Goal: Information Seeking & Learning: Find contact information

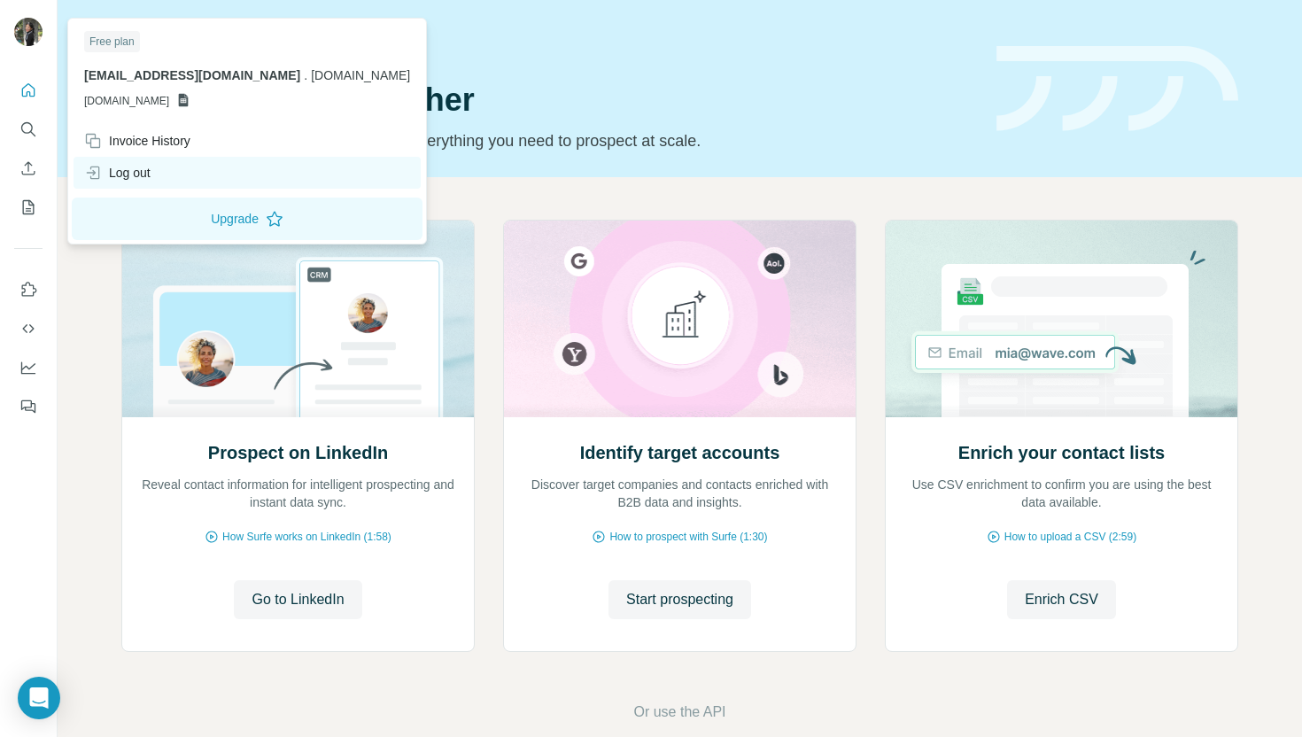
click at [143, 175] on div "Log out" at bounding box center [117, 173] width 66 height 18
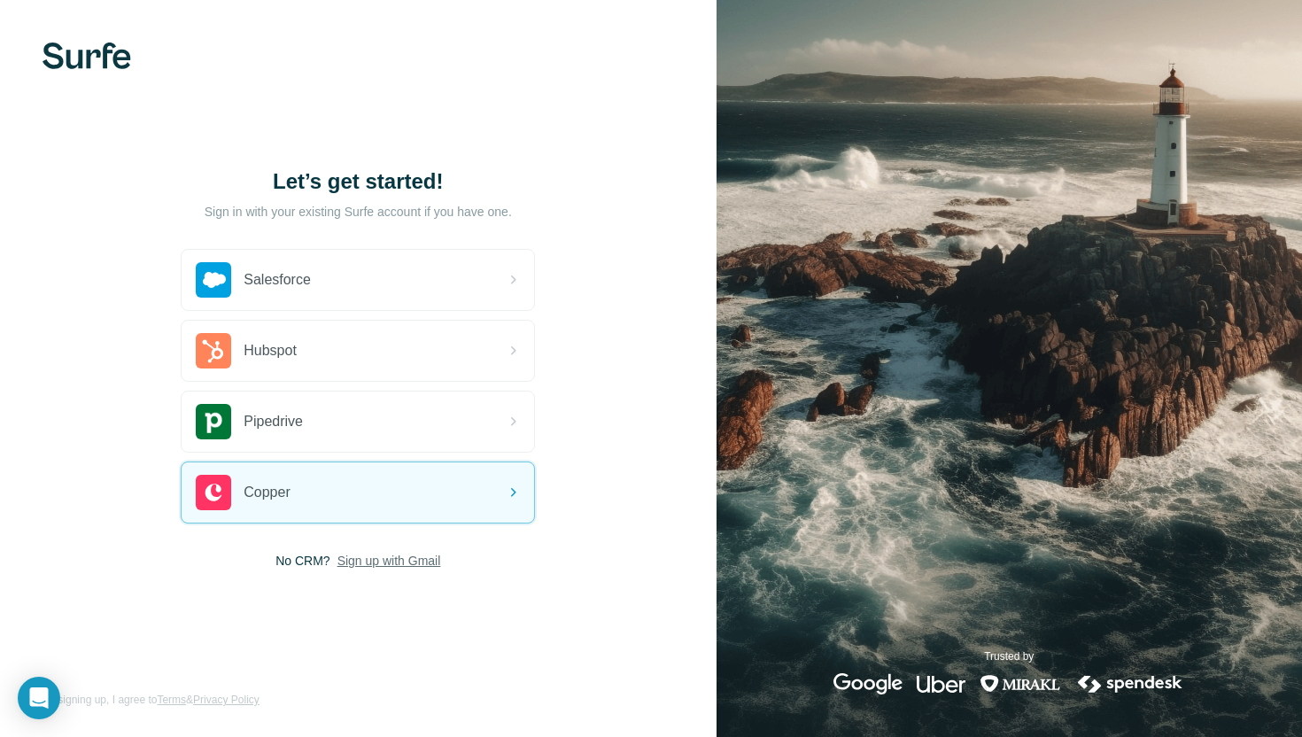
click at [370, 561] on span "Sign up with Gmail" at bounding box center [390, 561] width 104 height 18
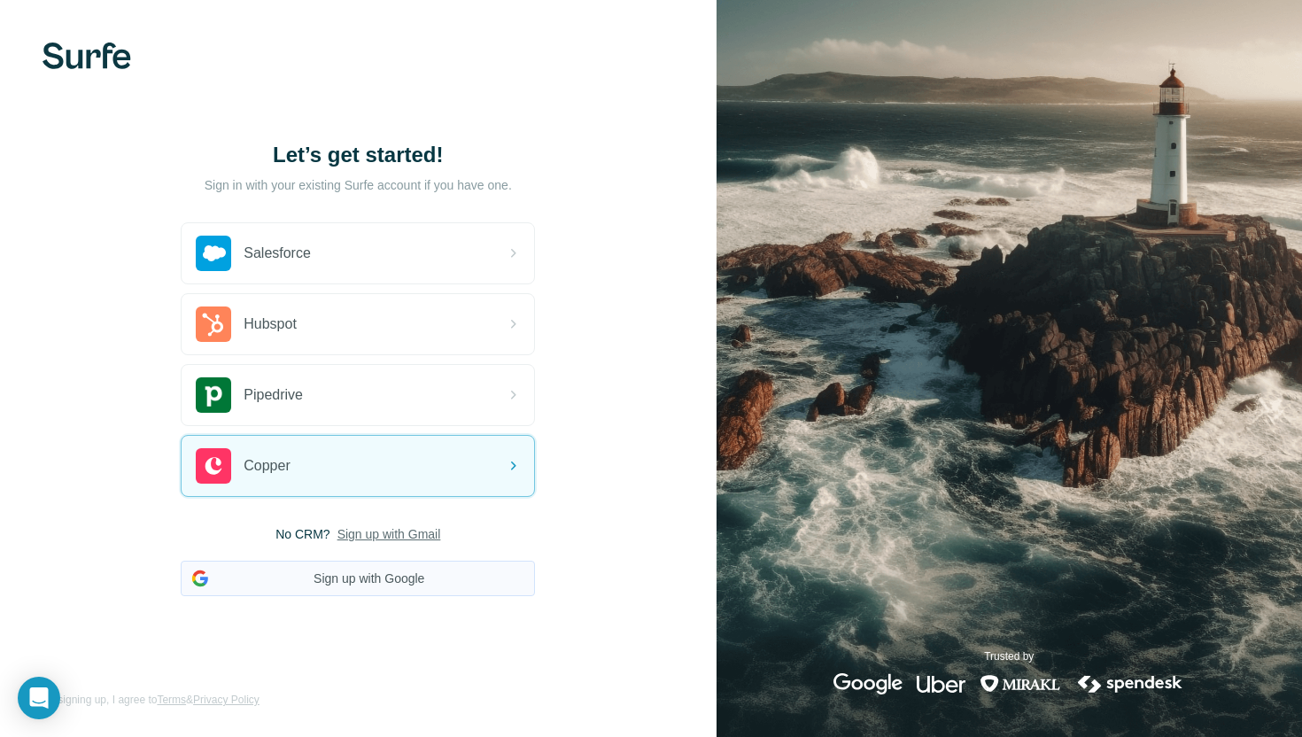
click at [361, 579] on button "Sign up with Google" at bounding box center [358, 578] width 354 height 35
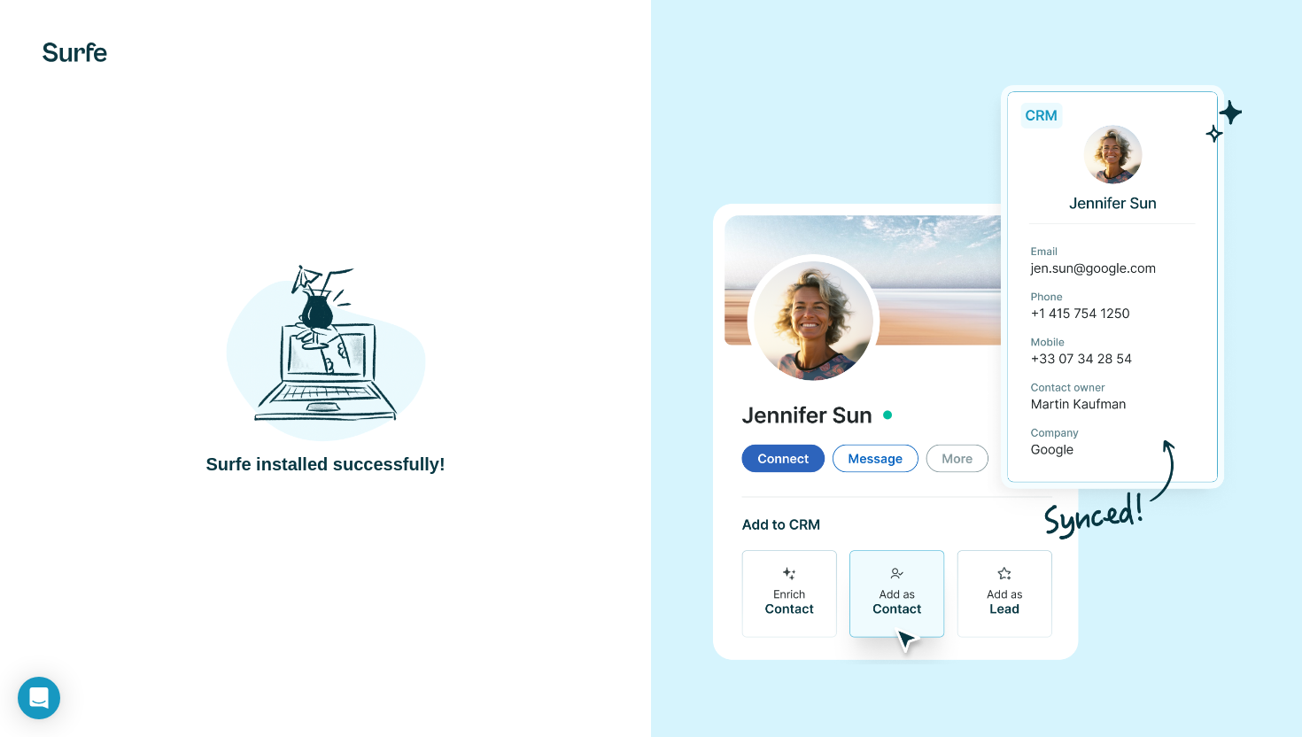
click at [526, 421] on div "Surfe installed successfully!" at bounding box center [325, 368] width 580 height 217
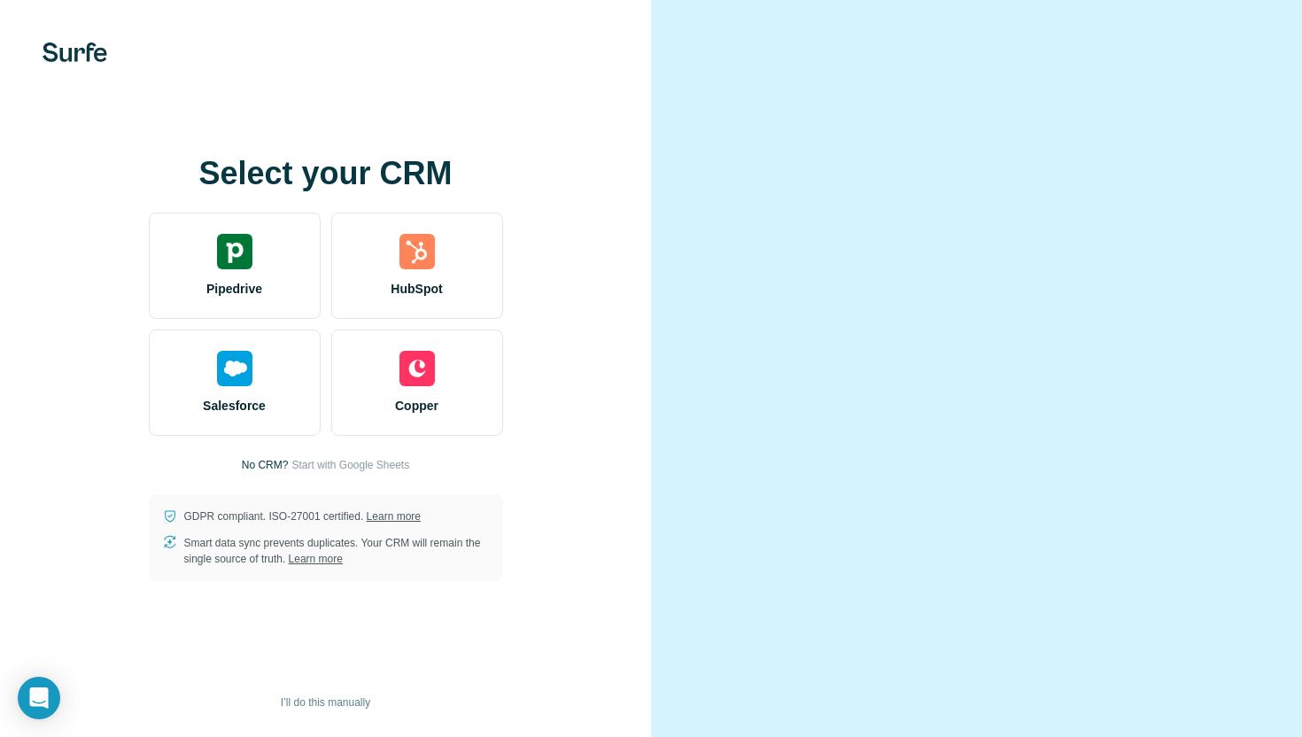
click at [695, 359] on div at bounding box center [976, 368] width 651 height 737
click at [689, 125] on div at bounding box center [976, 368] width 651 height 737
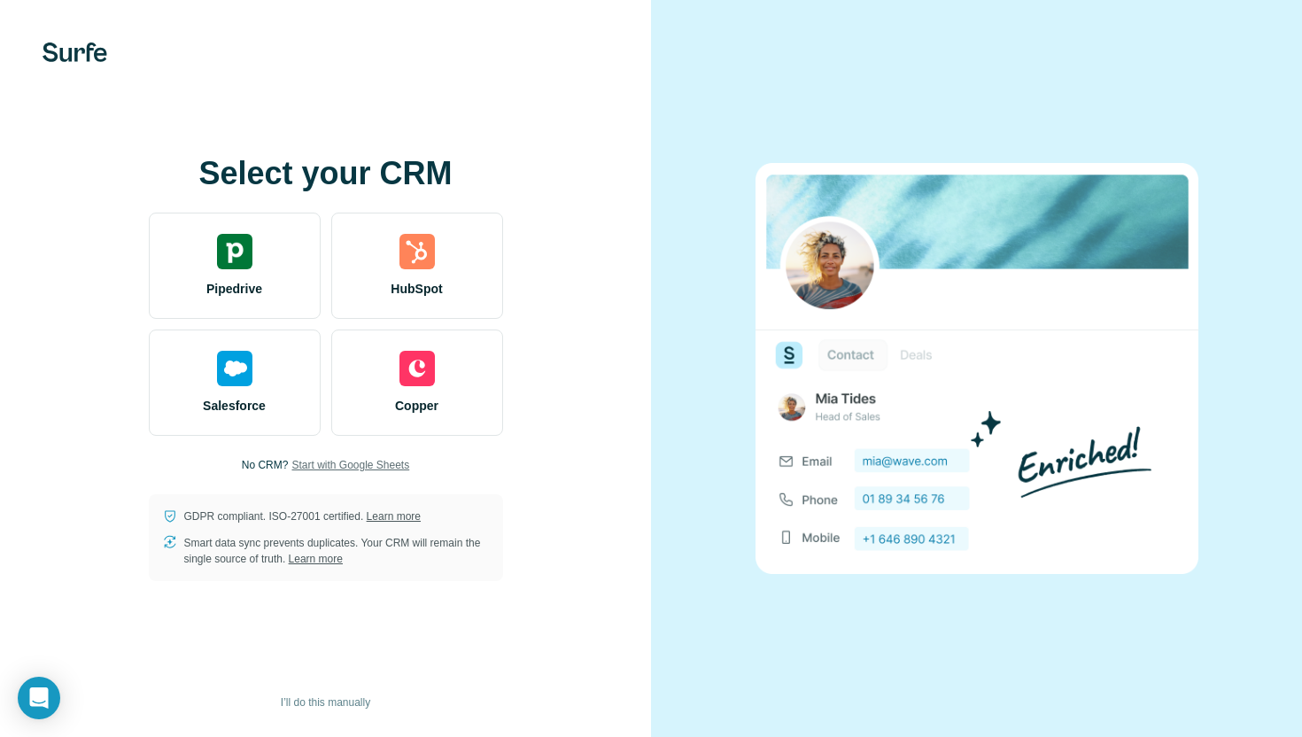
click at [354, 462] on span "Start with Google Sheets" at bounding box center [350, 465] width 118 height 16
click at [371, 467] on span "Start with Google Sheets" at bounding box center [350, 465] width 118 height 16
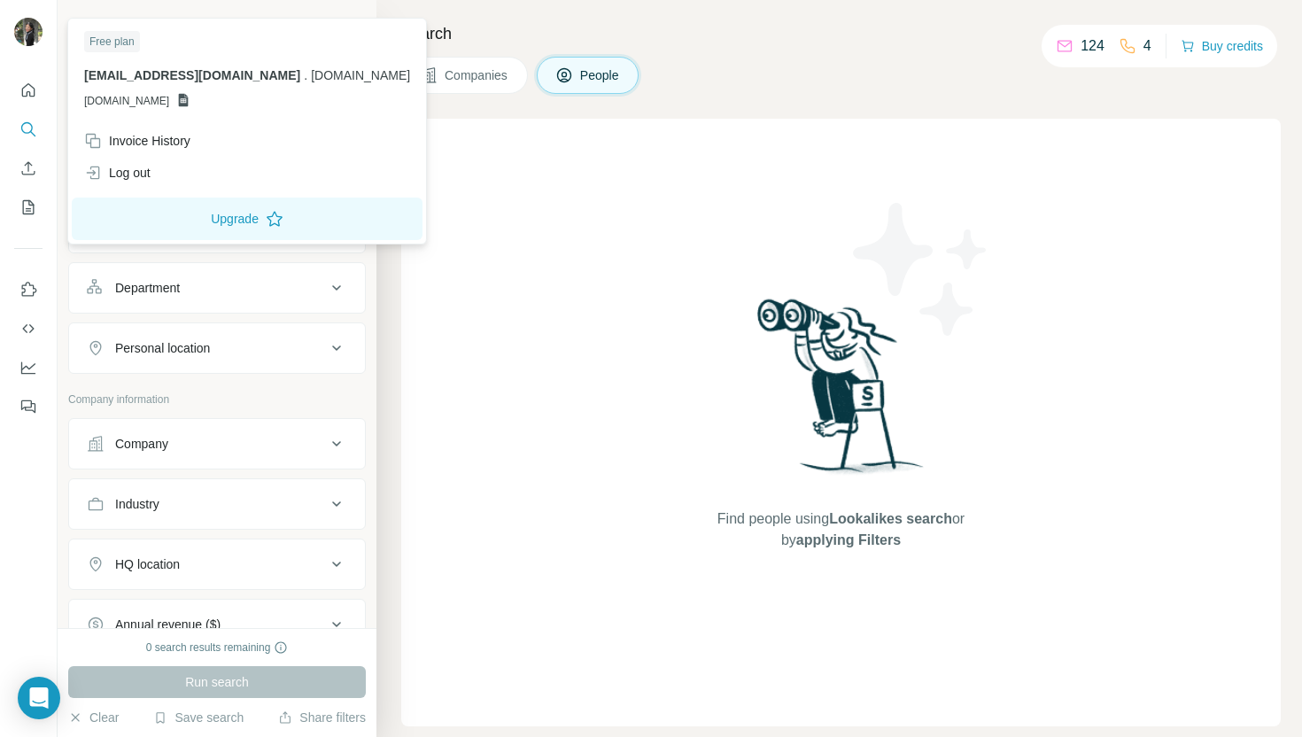
click at [25, 27] on img at bounding box center [28, 32] width 28 height 28
click at [186, 176] on div "Log out" at bounding box center [247, 173] width 347 height 32
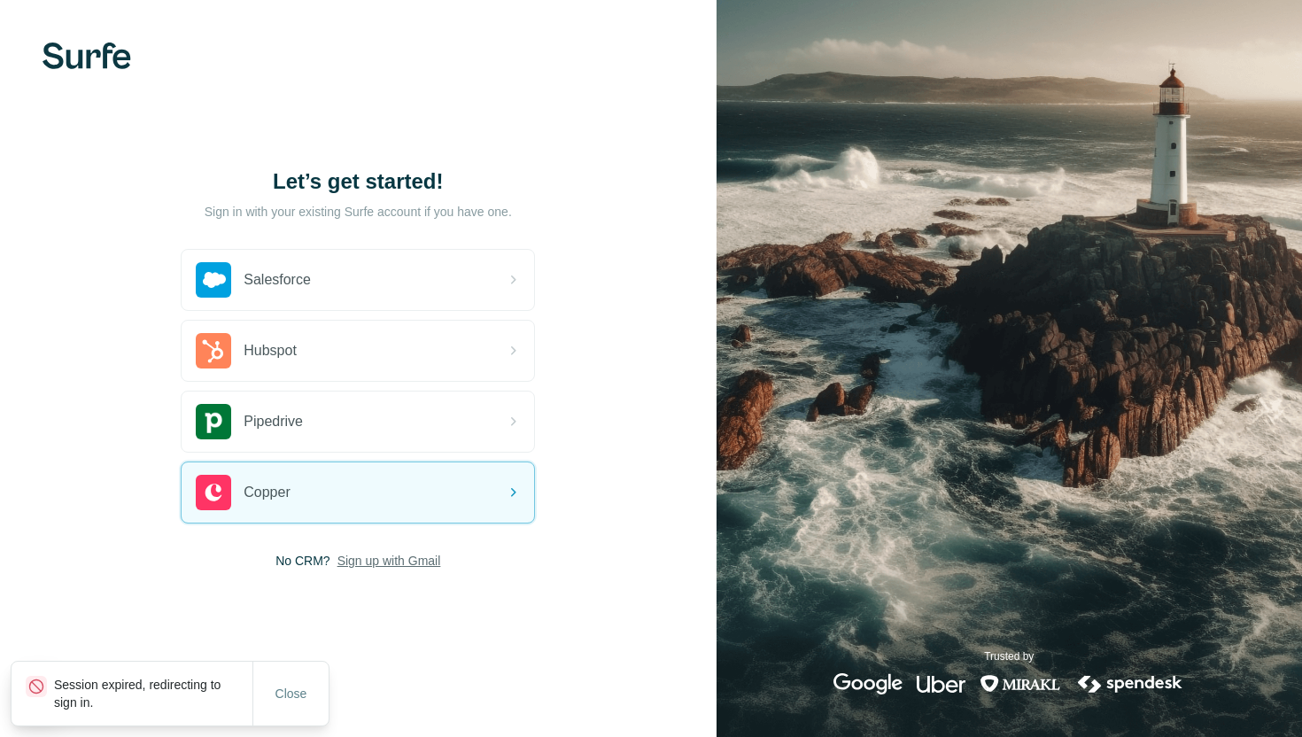
click at [397, 556] on span "Sign up with Gmail" at bounding box center [390, 561] width 104 height 18
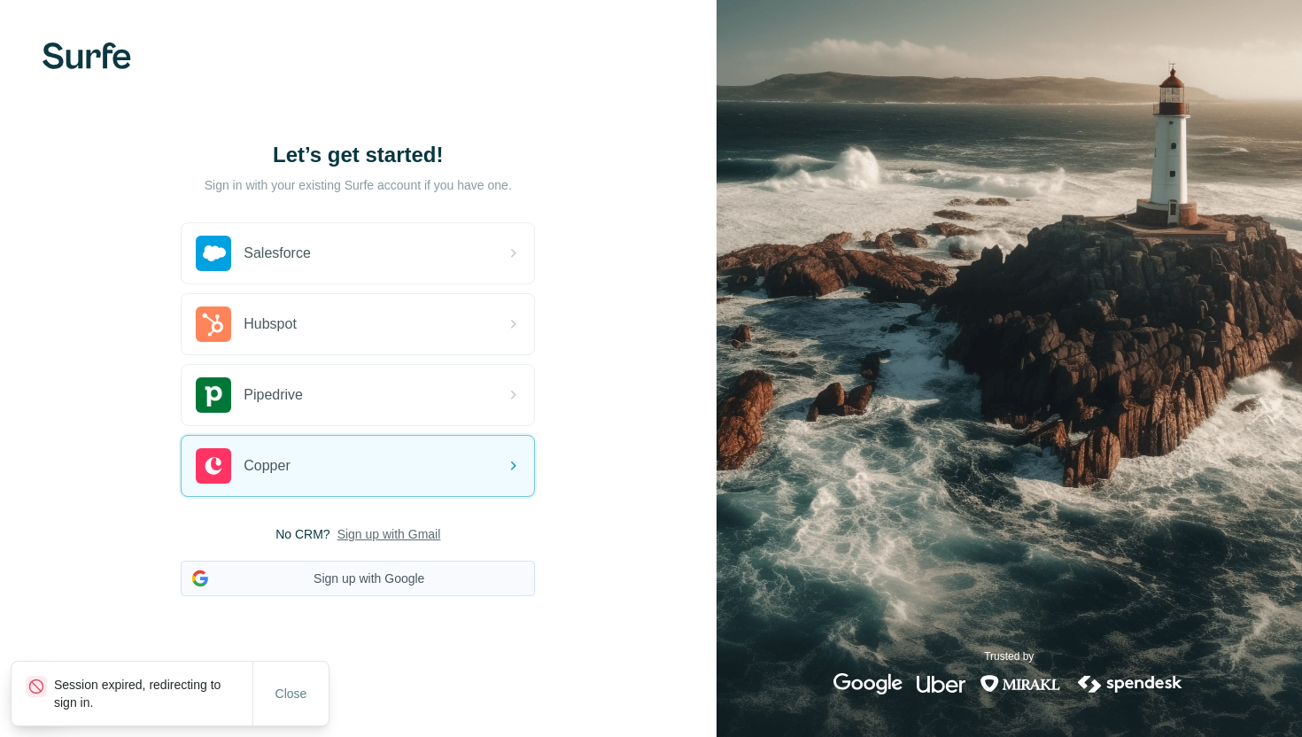
click at [392, 578] on button "Sign up with Google" at bounding box center [358, 578] width 354 height 35
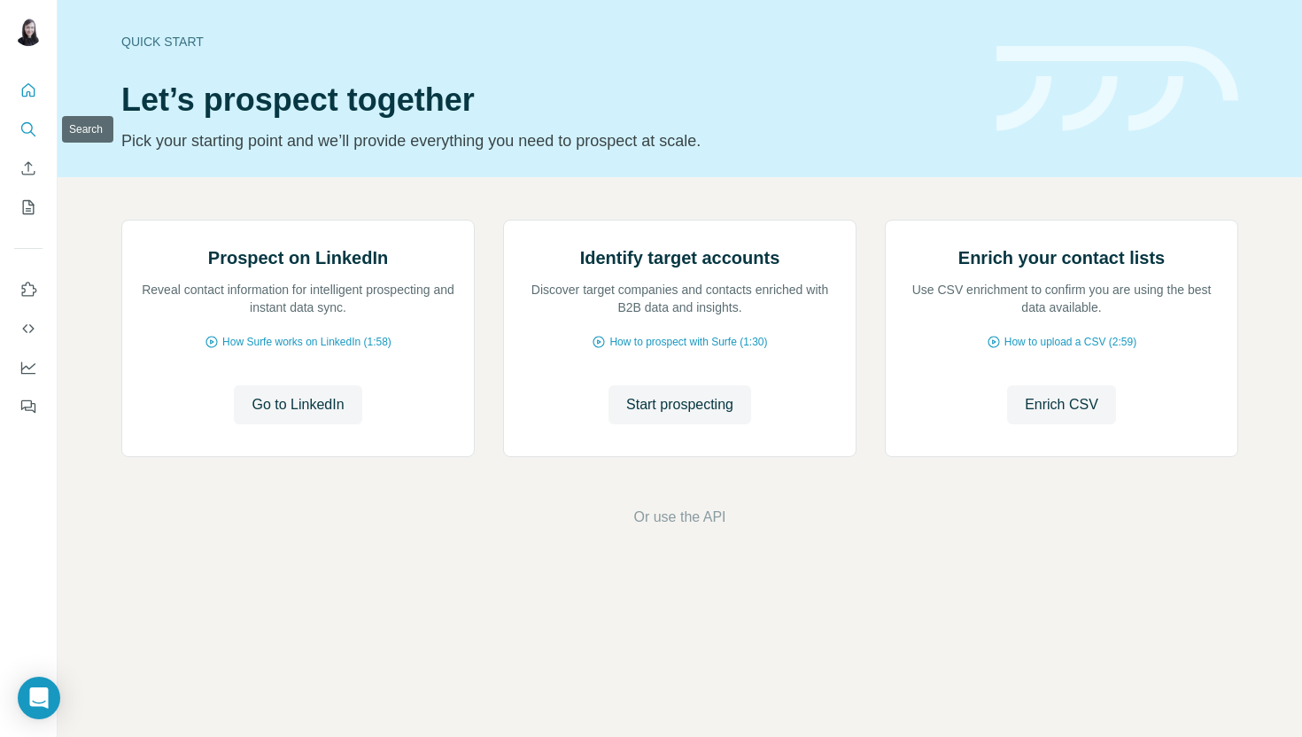
click at [28, 126] on icon "Search" at bounding box center [28, 129] width 18 height 18
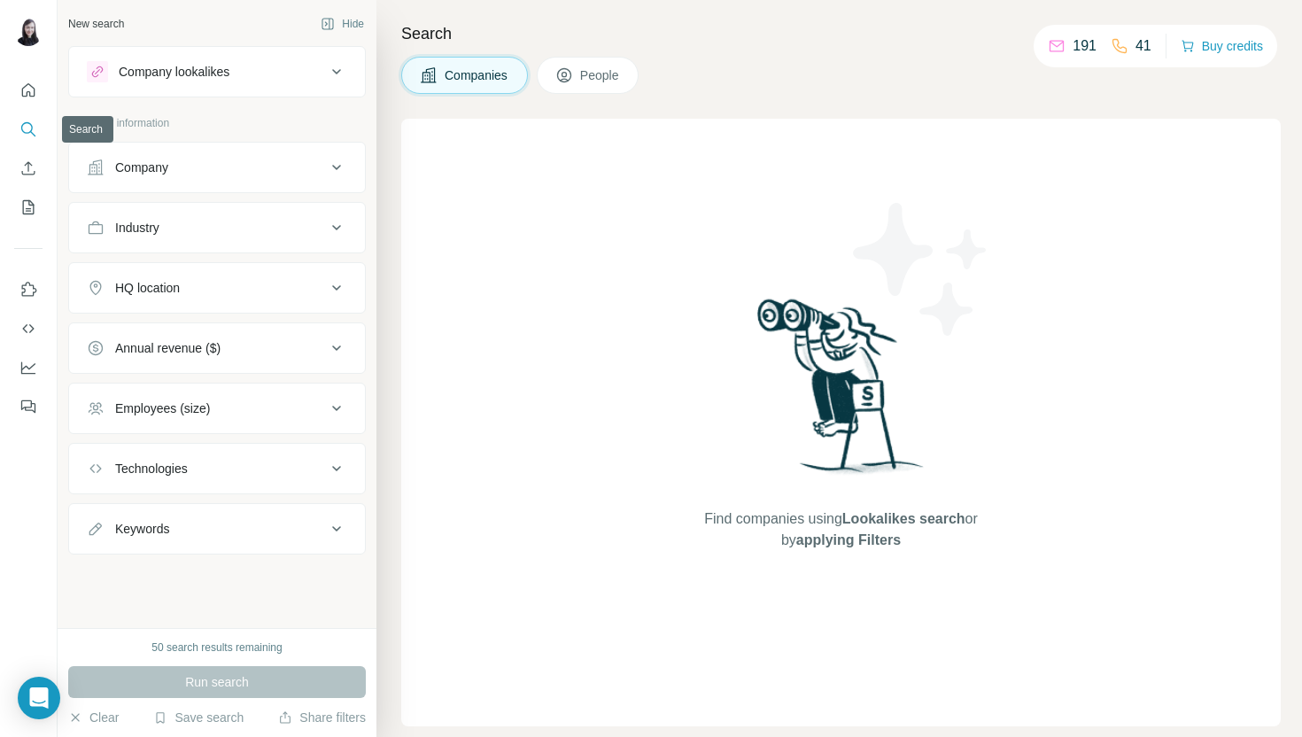
click at [31, 128] on icon "Search" at bounding box center [28, 129] width 18 height 18
click at [17, 125] on button "Search" at bounding box center [28, 129] width 28 height 32
click at [32, 128] on icon "Search" at bounding box center [27, 128] width 12 height 12
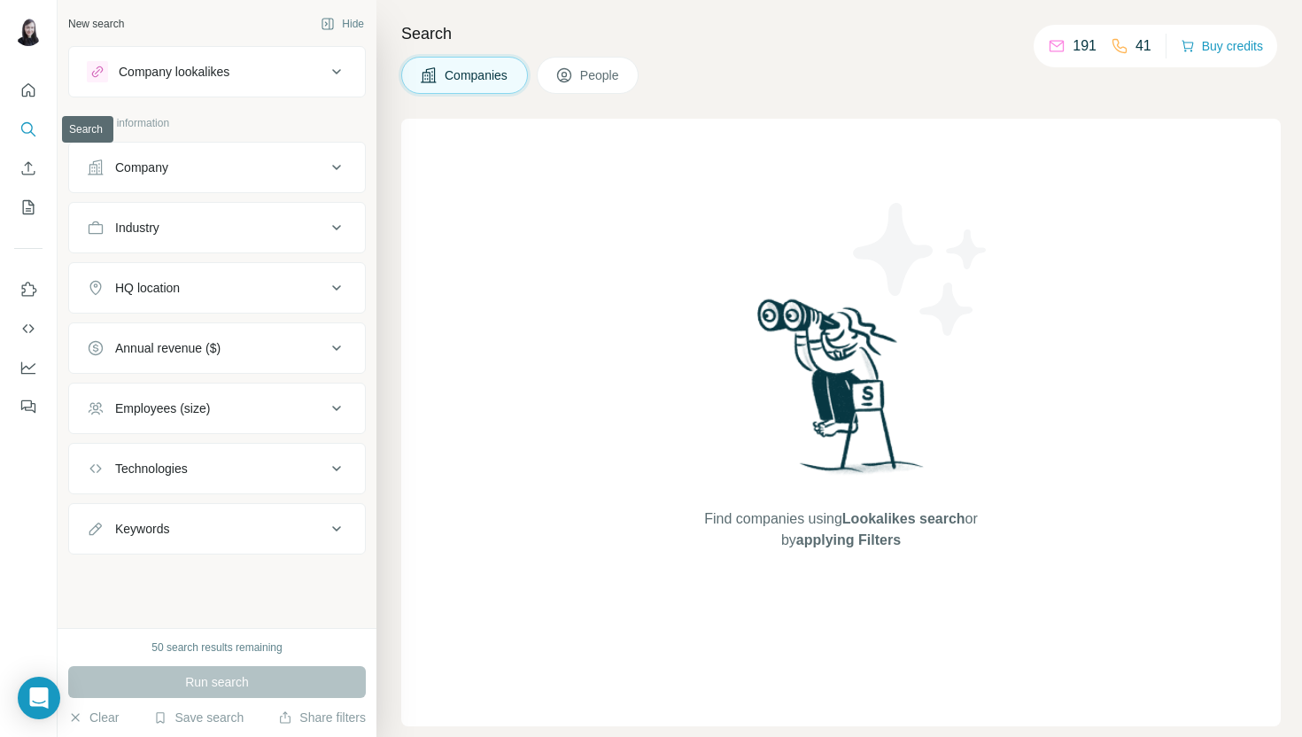
click at [32, 128] on icon "Search" at bounding box center [27, 128] width 12 height 12
click at [177, 173] on div "Company" at bounding box center [206, 168] width 239 height 18
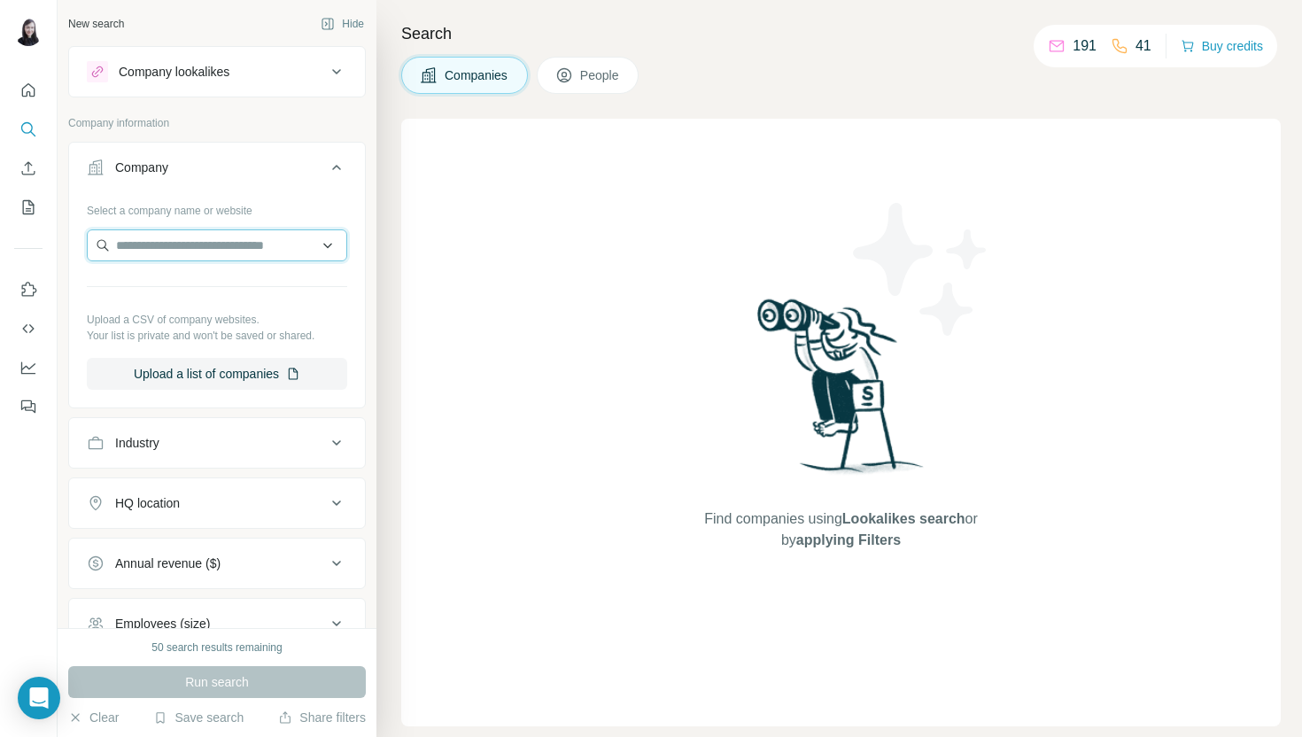
click at [164, 252] on input "text" at bounding box center [217, 245] width 260 height 32
click at [265, 248] on input "text" at bounding box center [217, 245] width 260 height 32
paste input "**********"
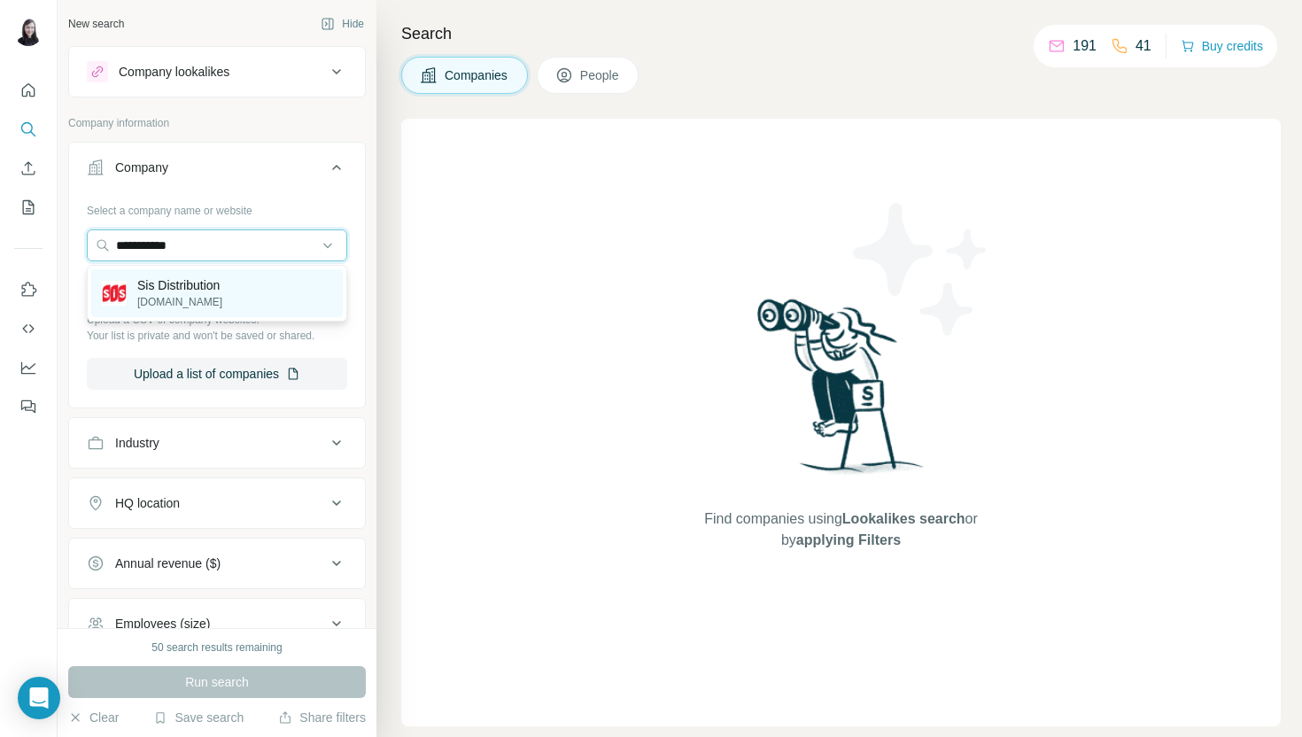
type input "**********"
click at [198, 291] on p "Sis Distribution" at bounding box center [179, 285] width 85 height 18
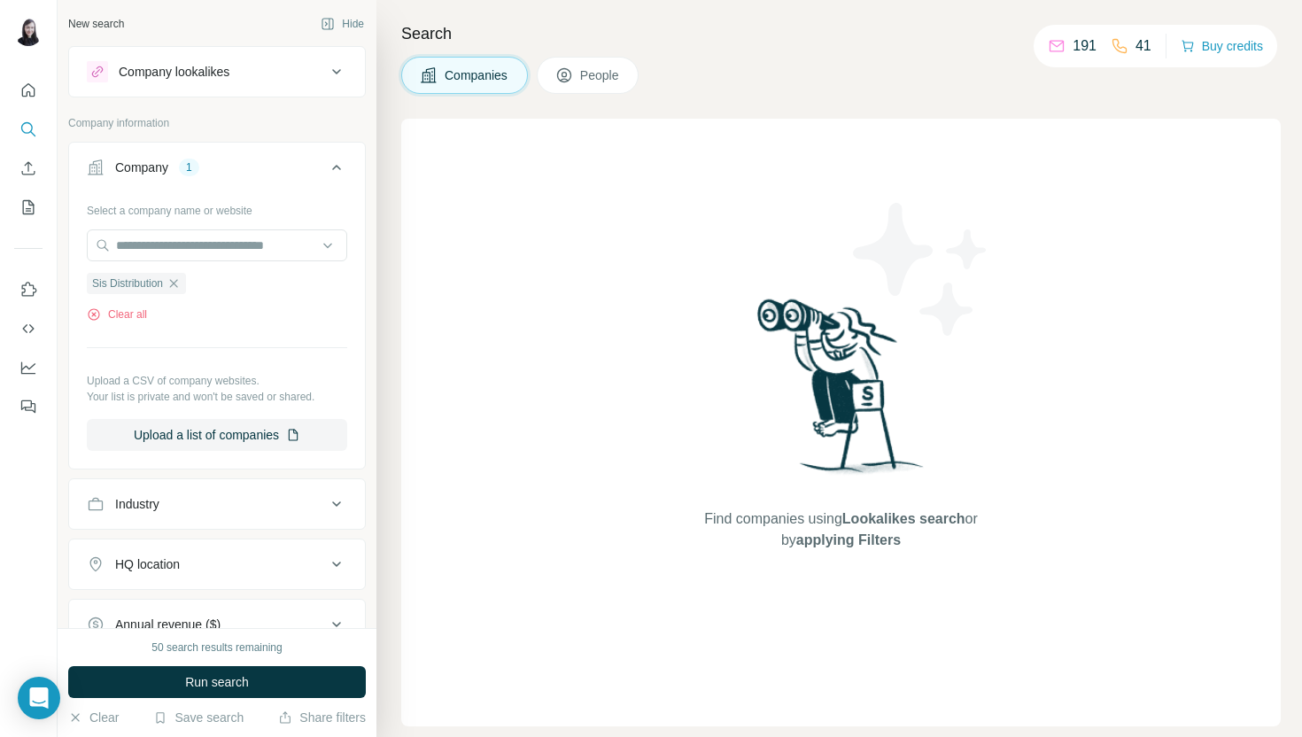
click at [595, 71] on span "People" at bounding box center [600, 75] width 41 height 18
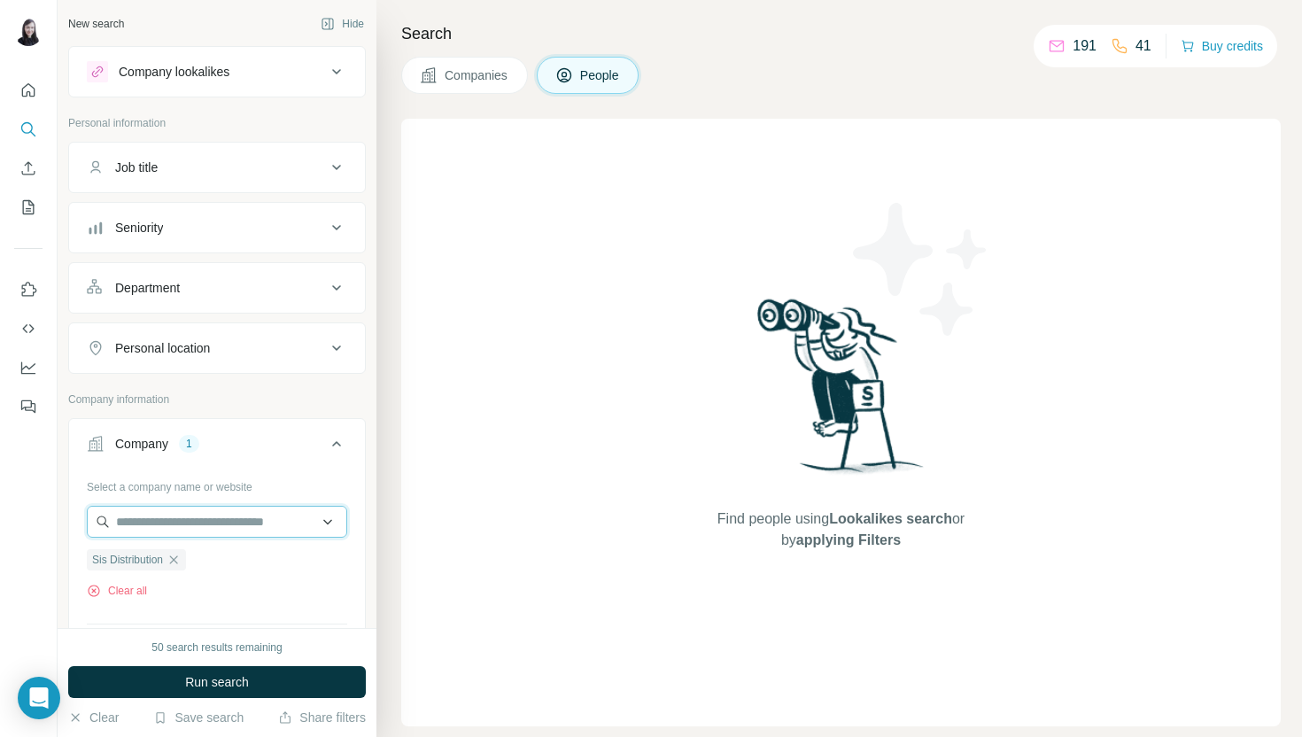
click at [183, 536] on input "text" at bounding box center [217, 522] width 260 height 32
paste input "**********"
type input "**********"
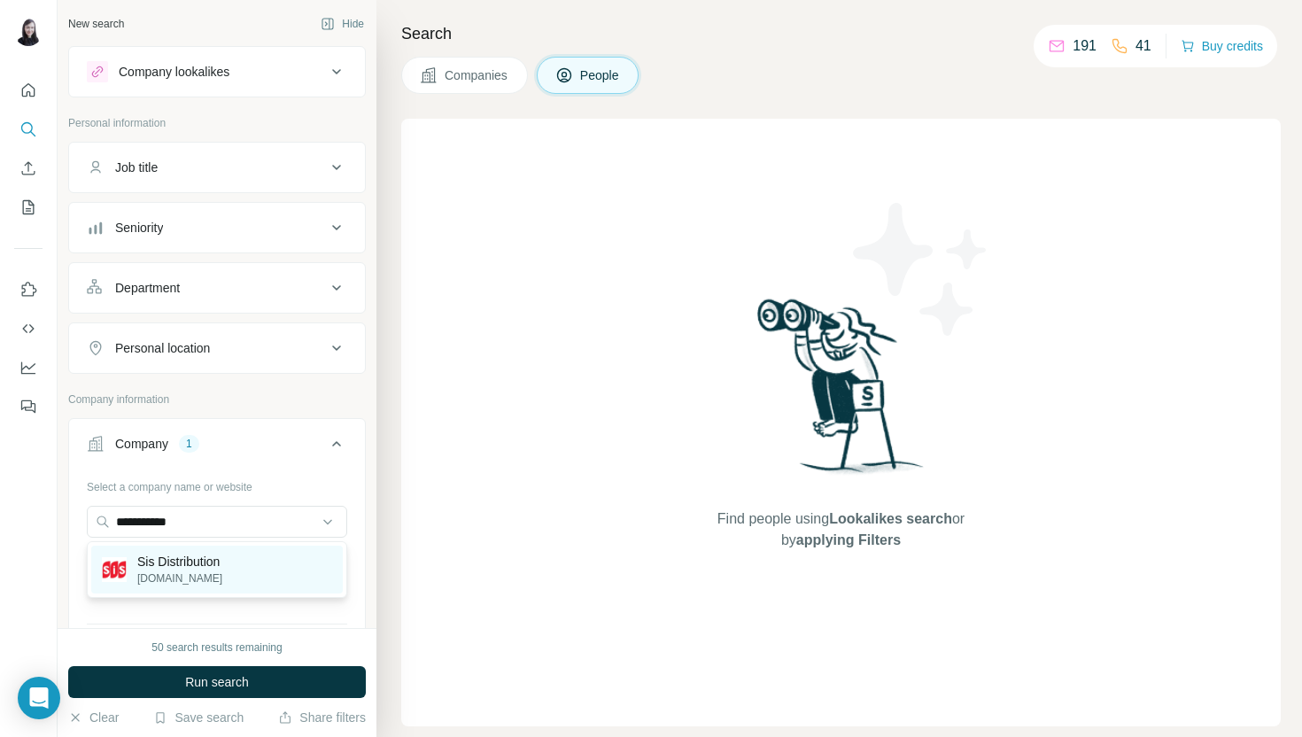
click at [146, 579] on p "sisthai.com" at bounding box center [179, 579] width 85 height 16
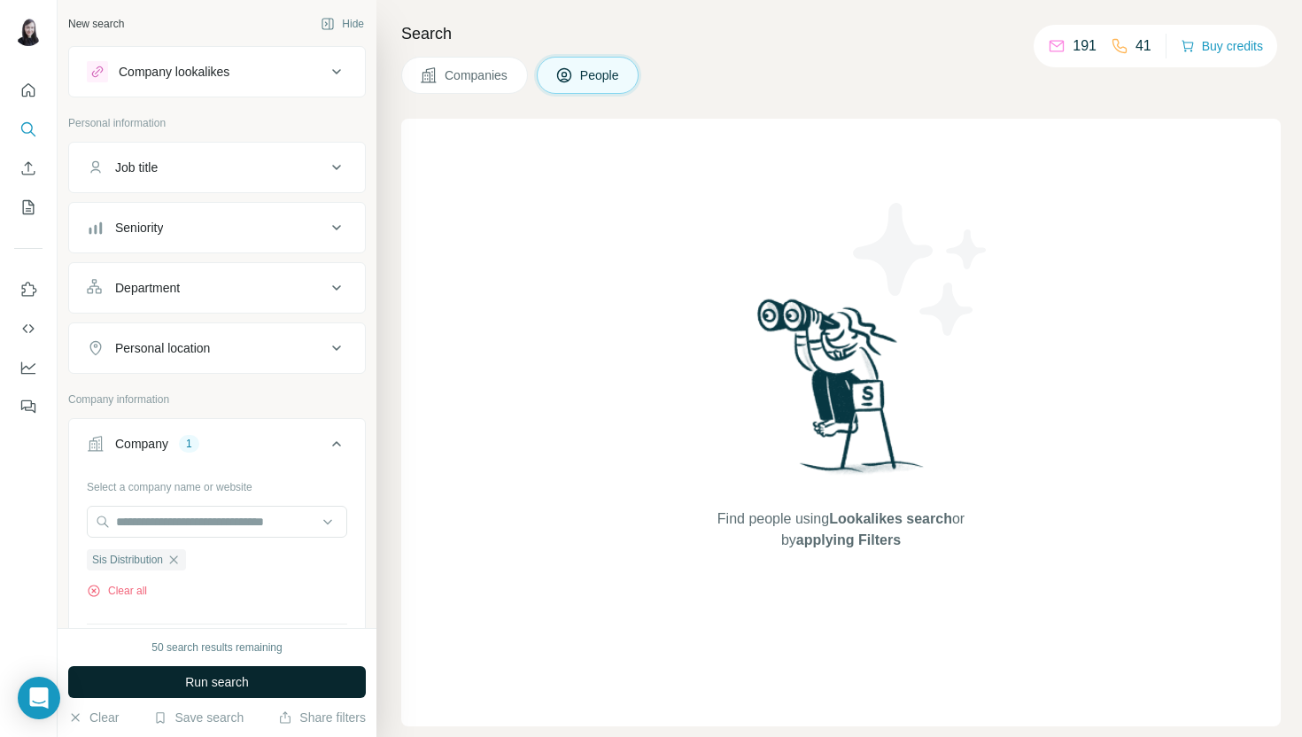
click at [141, 678] on button "Run search" at bounding box center [217, 682] width 298 height 32
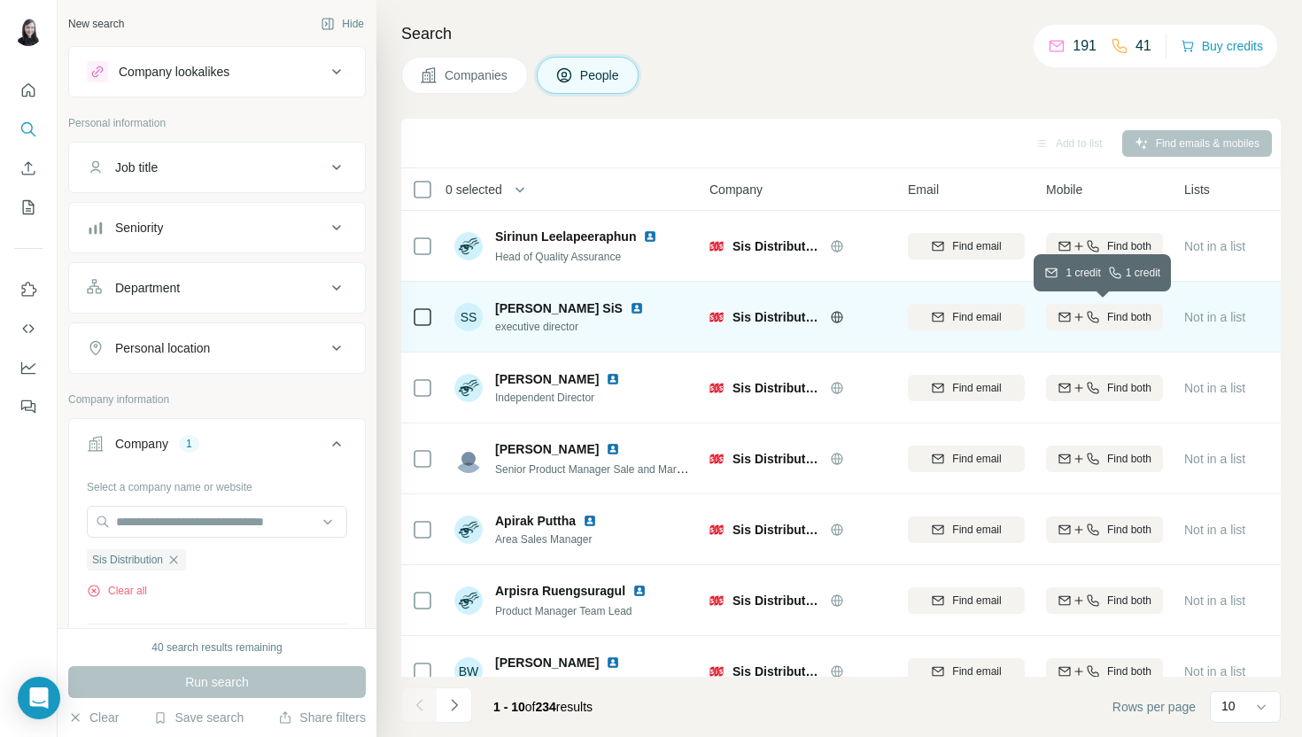
click at [1094, 316] on icon "button" at bounding box center [1093, 317] width 14 height 14
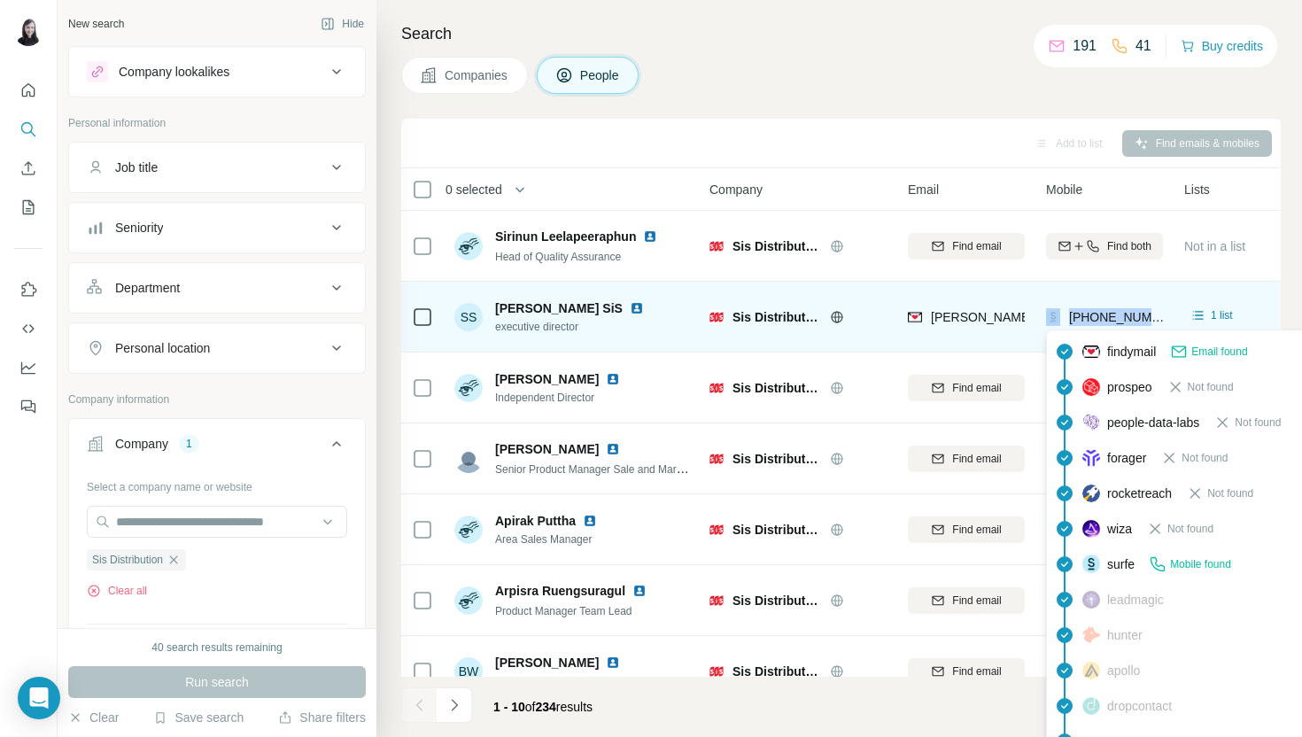
drag, startPoint x: 1158, startPoint y: 311, endPoint x: 1064, endPoint y: 318, distance: 94.2
click at [1064, 318] on div "+66818186087" at bounding box center [1104, 316] width 117 height 49
copy div "+66818186087"
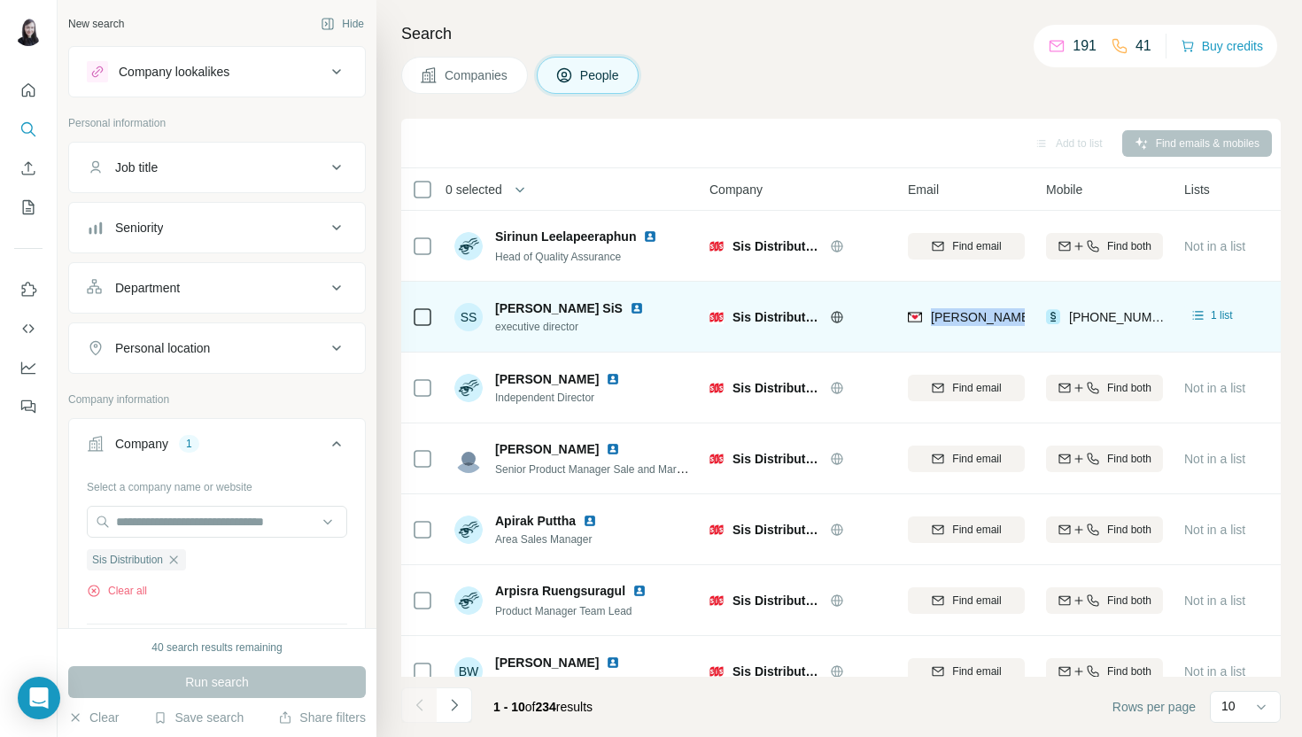
drag, startPoint x: 931, startPoint y: 316, endPoint x: 1028, endPoint y: 312, distance: 96.7
click at [1028, 312] on td "sombati@sisthai.com" at bounding box center [966, 317] width 138 height 71
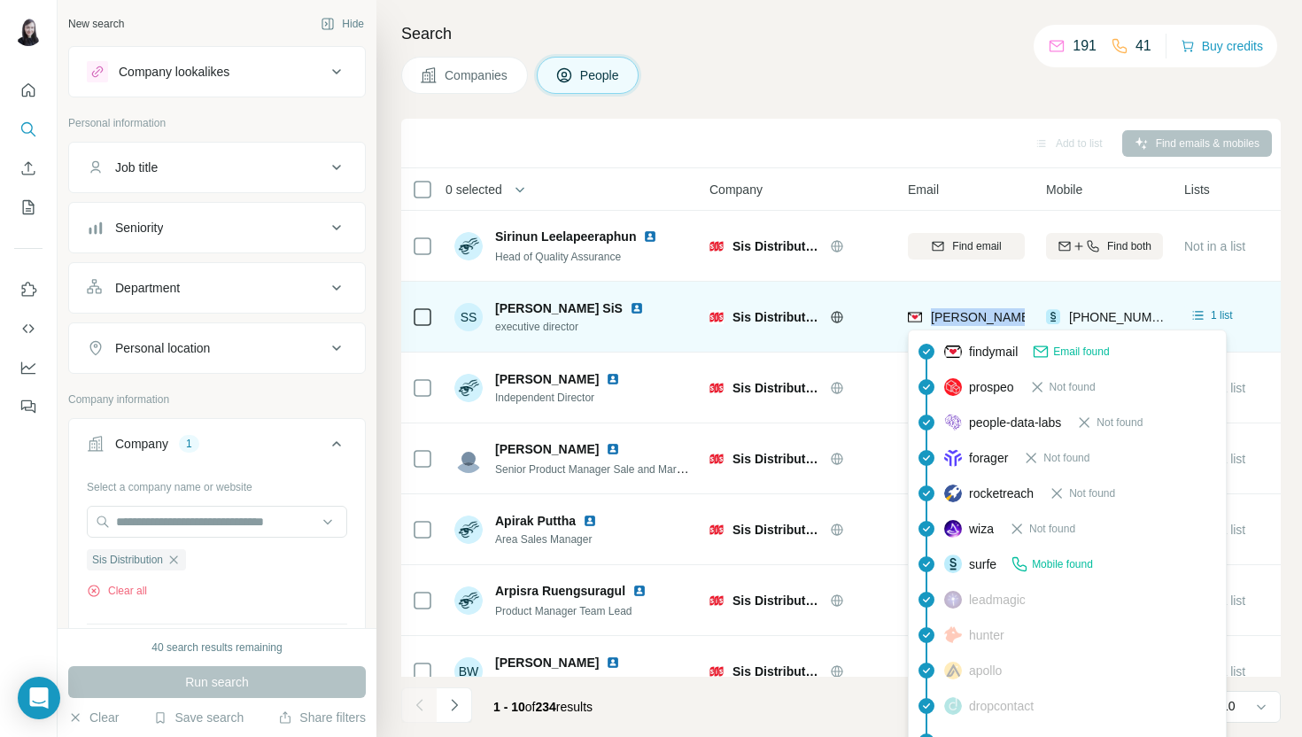
click at [980, 318] on span "sombati@sisthai.com" at bounding box center [1087, 317] width 312 height 14
click at [941, 317] on span "sombati@sisthai.com" at bounding box center [1087, 317] width 312 height 14
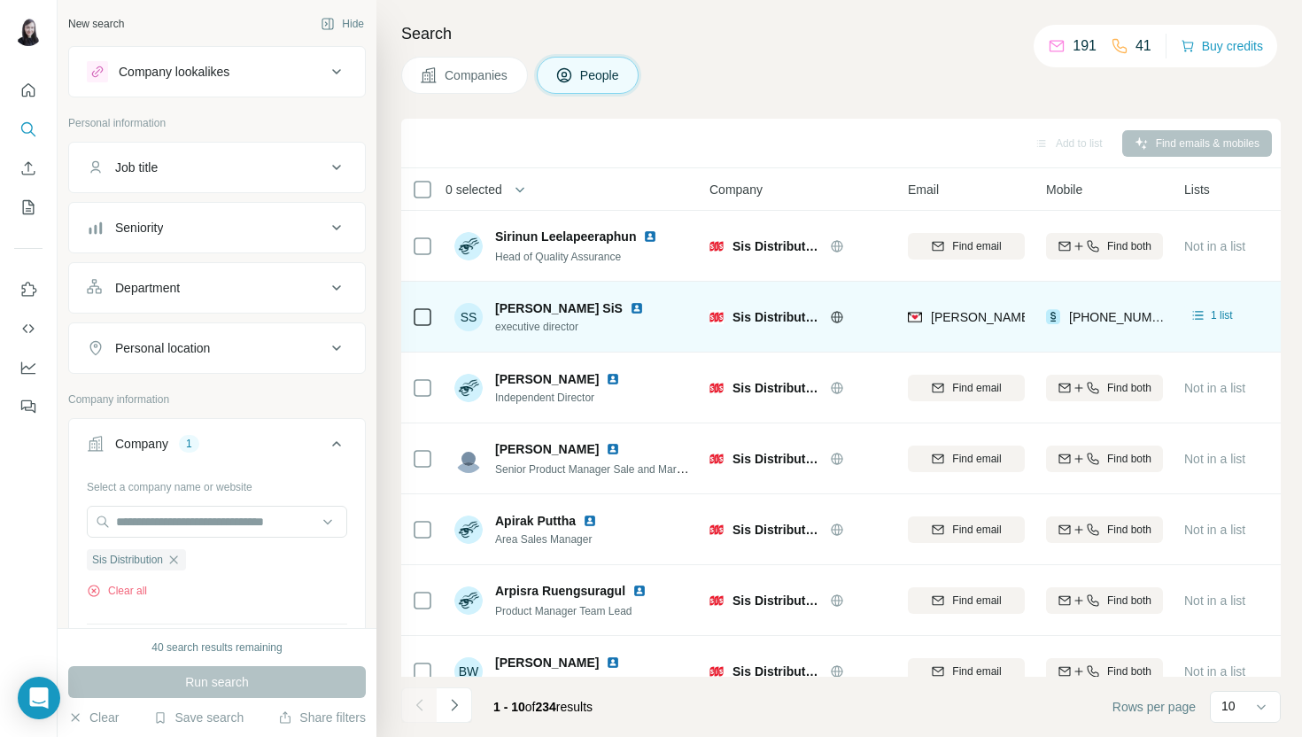
click at [530, 308] on span "Sombati SiS" at bounding box center [559, 308] width 128 height 18
click at [737, 322] on span "Sis Distribution" at bounding box center [777, 317] width 89 height 18
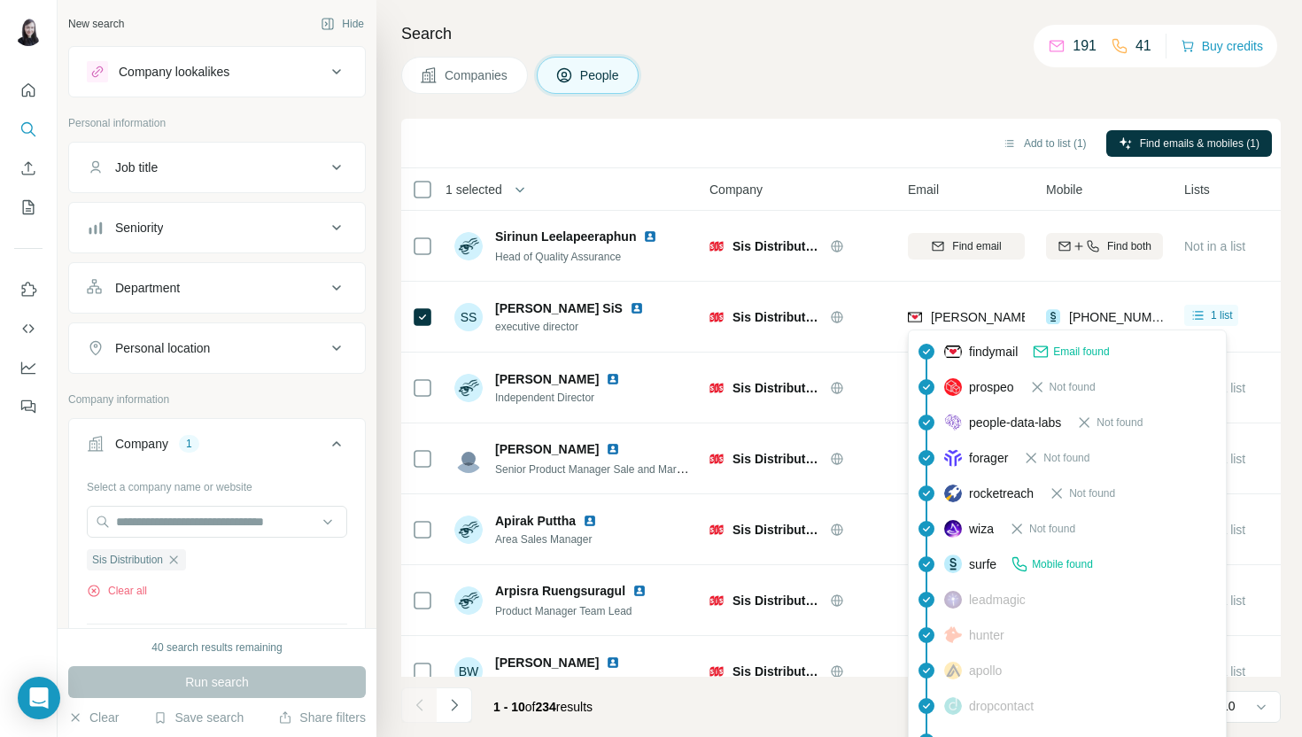
click at [1063, 351] on span "Email found" at bounding box center [1081, 352] width 56 height 16
click at [998, 352] on span "findymail" at bounding box center [993, 352] width 49 height 18
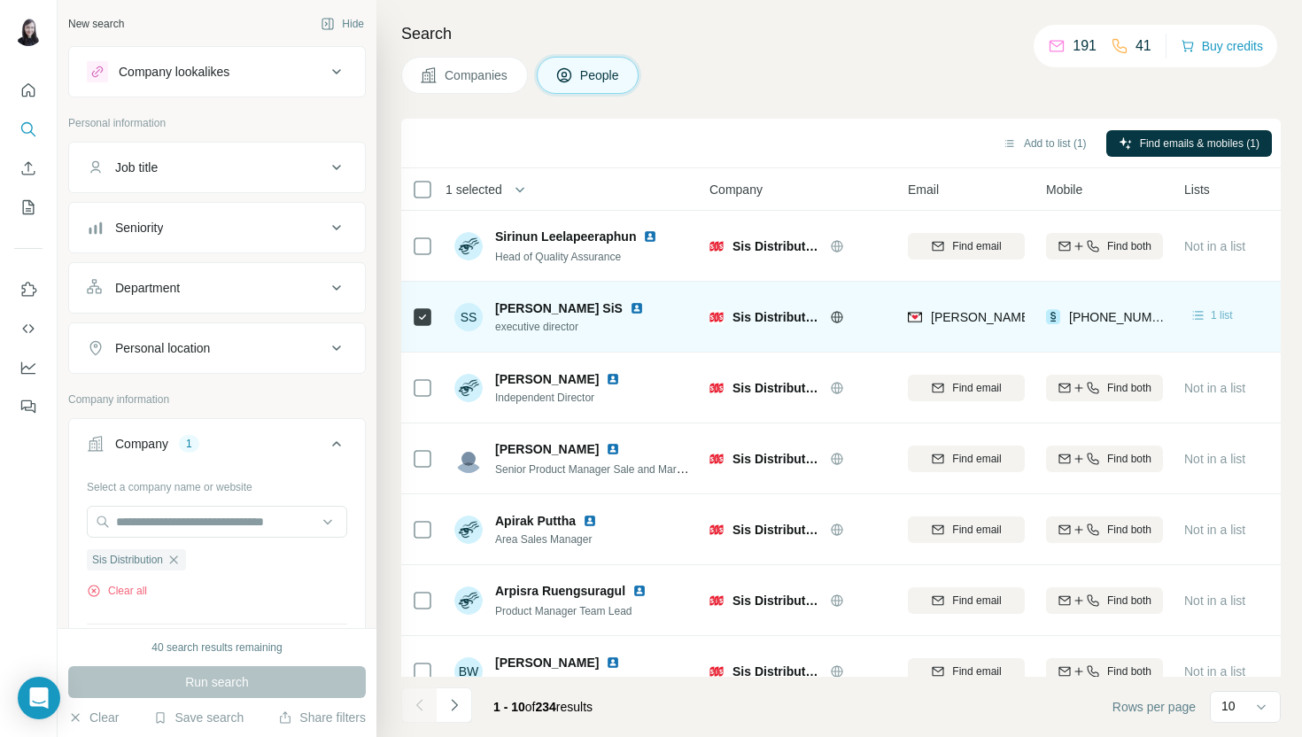
click at [1210, 313] on div "1 list" at bounding box center [1211, 316] width 43 height 18
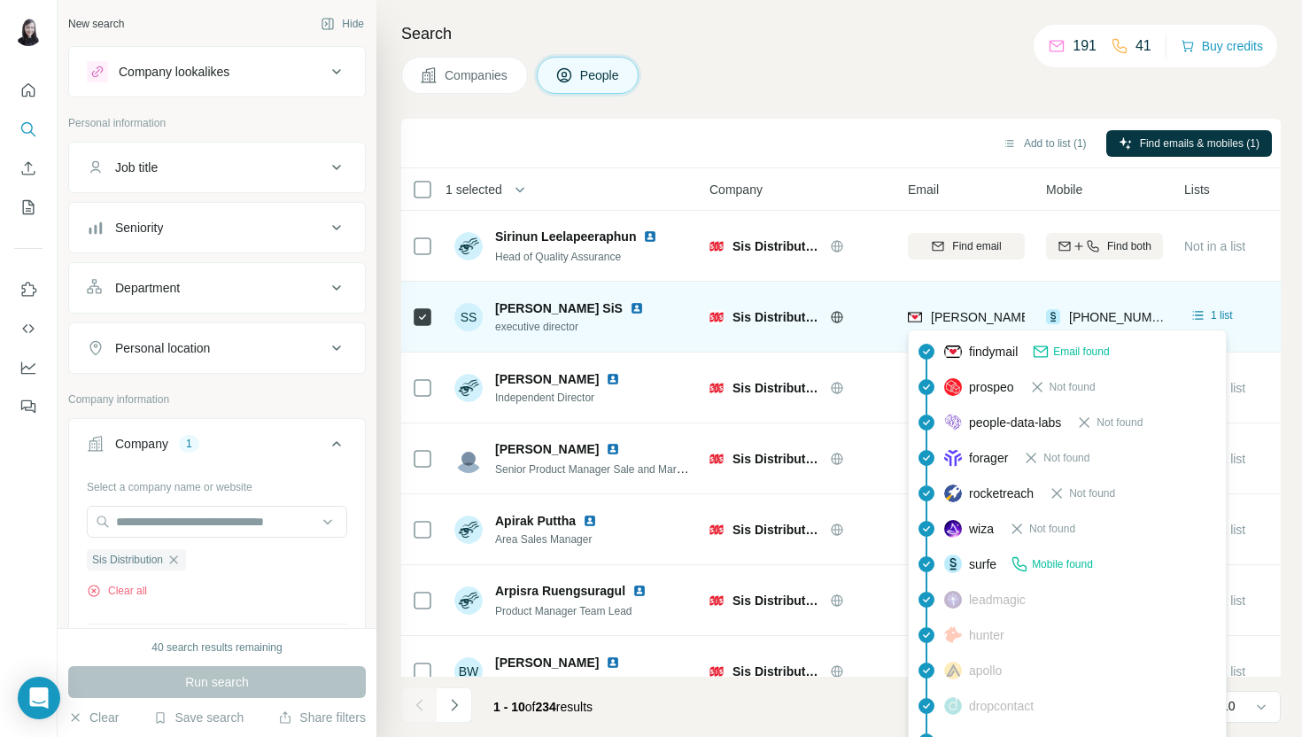
click at [987, 316] on span "sombati@sisthai.com" at bounding box center [1087, 317] width 312 height 14
drag, startPoint x: 930, startPoint y: 318, endPoint x: 1026, endPoint y: 313, distance: 95.8
click at [1026, 313] on td "sombati@sisthai.com" at bounding box center [966, 317] width 138 height 71
copy span "sombati@sisthai"
click at [630, 310] on img at bounding box center [637, 308] width 14 height 14
